Goal: Task Accomplishment & Management: Manage account settings

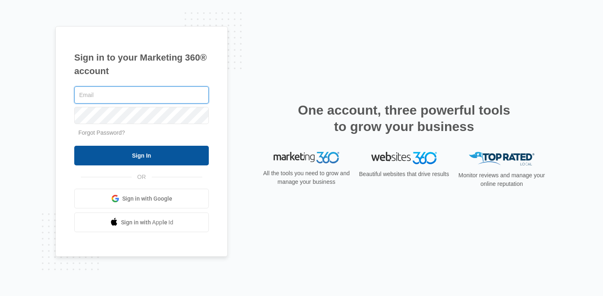
type input "[EMAIL_ADDRESS][PERSON_NAME][DOMAIN_NAME]"
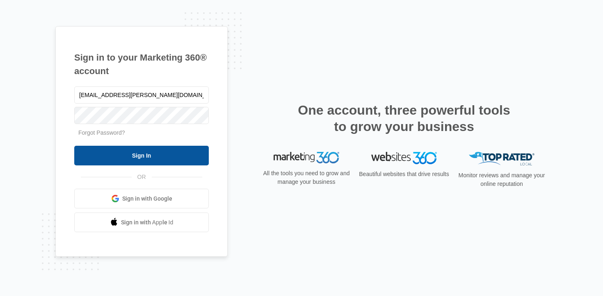
click at [144, 159] on input "Sign In" at bounding box center [141, 156] width 135 height 20
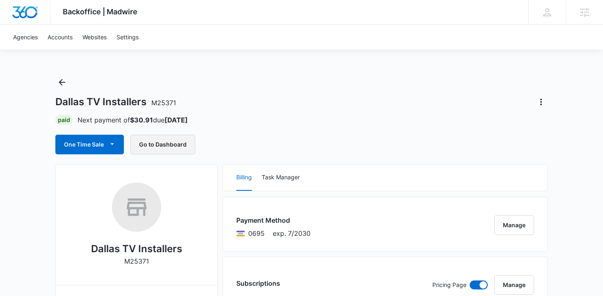
click at [160, 146] on button "Go to Dashboard" at bounding box center [162, 145] width 65 height 20
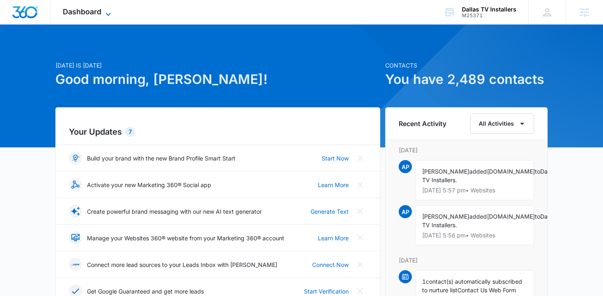
click at [93, 14] on span "Dashboard" at bounding box center [82, 11] width 39 height 9
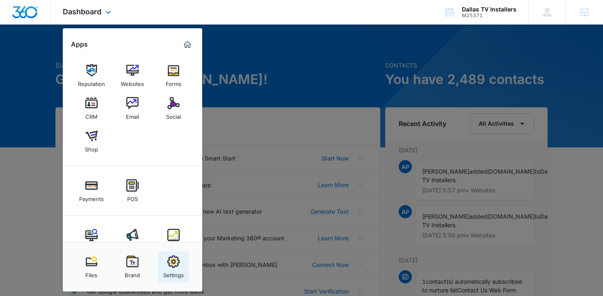
click at [174, 265] on img at bounding box center [173, 262] width 12 height 12
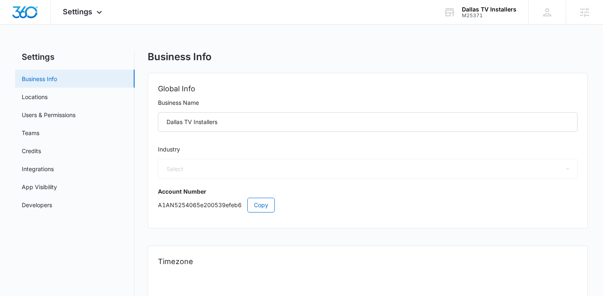
select select "33"
select select "US"
select select "America/Chicago"
click at [51, 111] on link "Users & Permissions" at bounding box center [49, 115] width 54 height 9
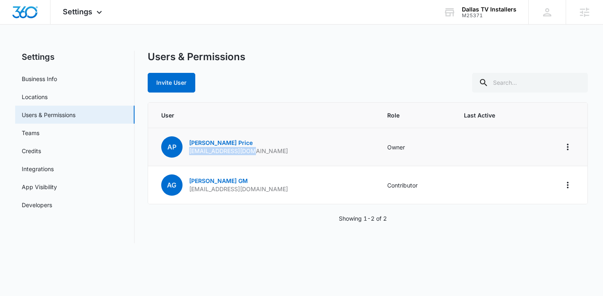
drag, startPoint x: 258, startPoint y: 152, endPoint x: 190, endPoint y: 154, distance: 67.7
click at [190, 154] on td "AP Andrew Price avman3010@yahoo.com" at bounding box center [263, 147] width 230 height 38
copy p "avman3010@yahoo.com"
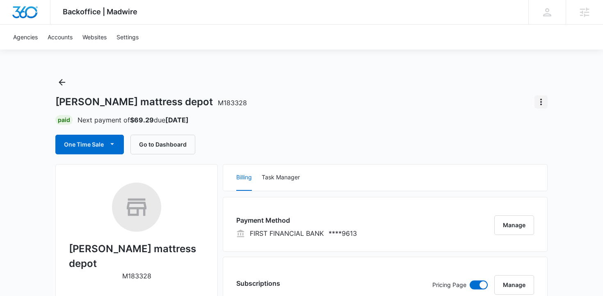
click at [540, 102] on icon "Actions" at bounding box center [541, 102] width 2 height 7
click at [520, 147] on div "Close Account" at bounding box center [507, 150] width 40 height 6
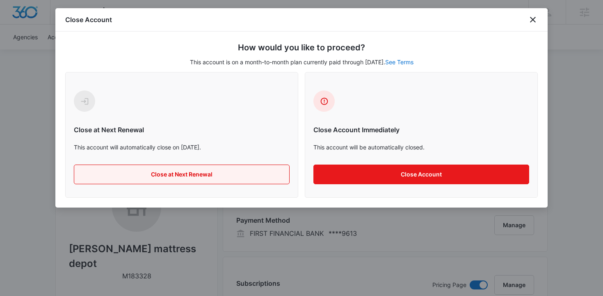
click at [234, 174] on button "Close at Next Renewal" at bounding box center [182, 175] width 216 height 20
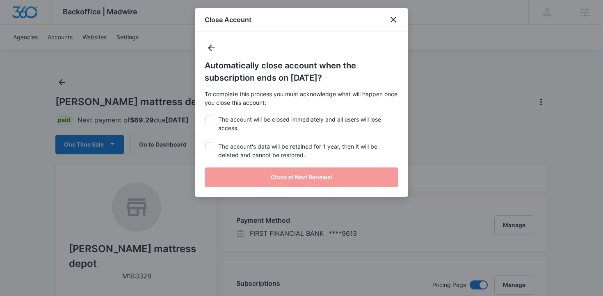
click at [207, 119] on icon at bounding box center [209, 119] width 5 height 4
click at [205, 116] on input "The account will be closed immediately and all users will lose access." at bounding box center [205, 115] width 0 height 0
checkbox input "true"
click at [208, 146] on icon at bounding box center [208, 146] width 7 height 7
click at [205, 143] on input "The account's data will be retained for 1 year, then it will be deleted and can…" at bounding box center [205, 142] width 0 height 0
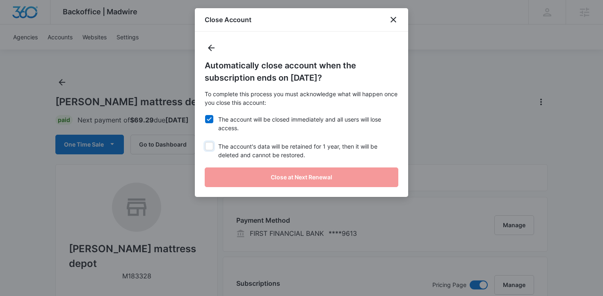
checkbox input "true"
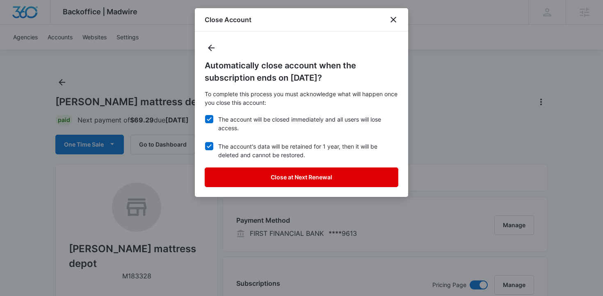
click at [238, 176] on button "Close at Next Renewal" at bounding box center [302, 178] width 194 height 20
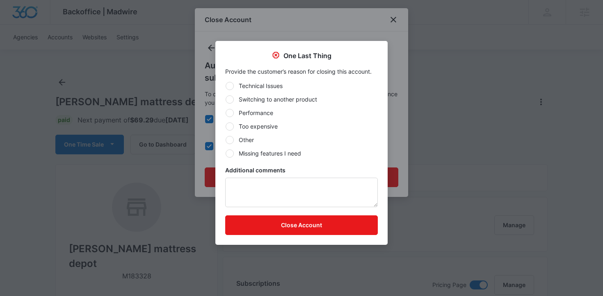
click at [230, 139] on div at bounding box center [230, 140] width 8 height 8
click at [226, 140] on input "Other" at bounding box center [225, 140] width 0 height 0
radio input "true"
click at [250, 196] on textarea "Additional comments" at bounding box center [301, 193] width 153 height 30
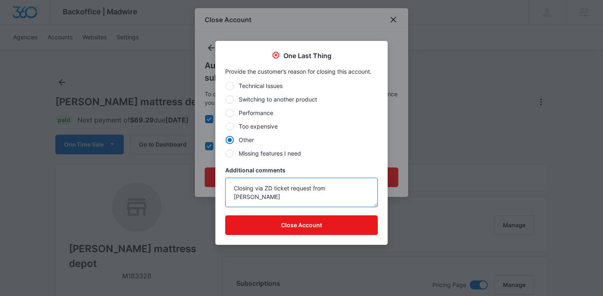
click at [292, 190] on textarea "Closing via ZD ticket request from Patrick H." at bounding box center [301, 193] width 153 height 30
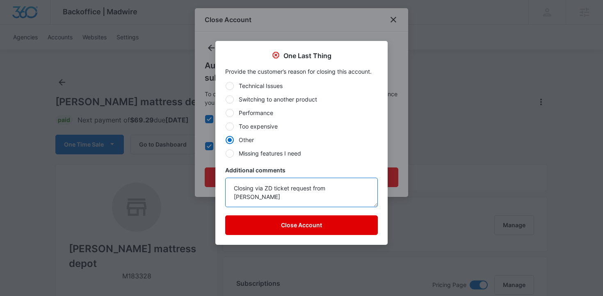
paste textarea "#121909"
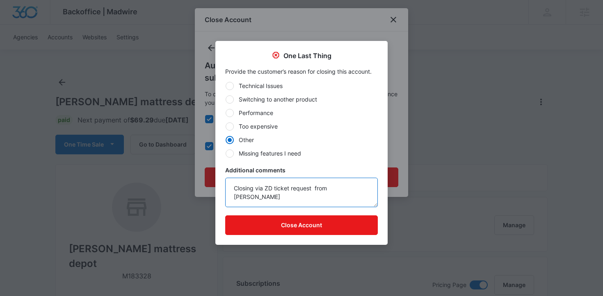
paste textarea "#121909"
drag, startPoint x: 269, startPoint y: 196, endPoint x: 229, endPoint y: 189, distance: 40.1
click at [229, 189] on textarea "Closing via ZD ticket request #121909 from Patrick H." at bounding box center [301, 193] width 153 height 30
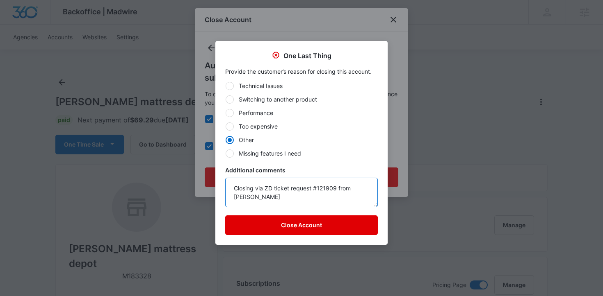
type textarea "Closing via ZD ticket request #121909 from Patrick H."
click at [281, 229] on button "Close Account" at bounding box center [301, 226] width 153 height 20
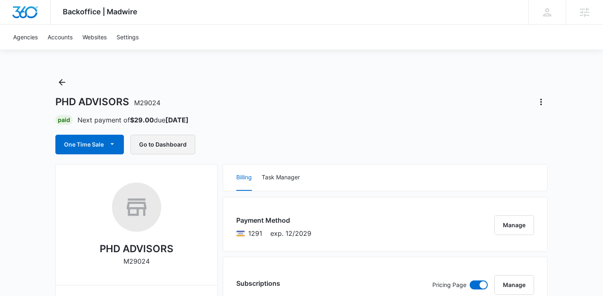
click at [167, 143] on button "Go to Dashboard" at bounding box center [162, 145] width 65 height 20
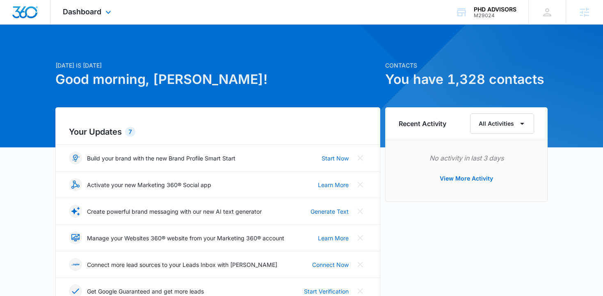
click at [88, 16] on div "Dashboard Apps Reputation Websites Forms CRM Email Social Shop Payments POS Con…" at bounding box center [87, 12] width 75 height 24
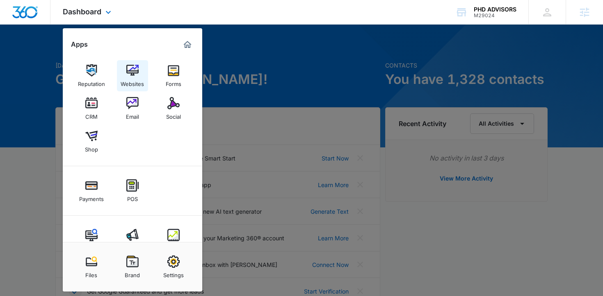
click at [137, 79] on div "Websites" at bounding box center [132, 82] width 23 height 11
